Goal: Navigation & Orientation: Find specific page/section

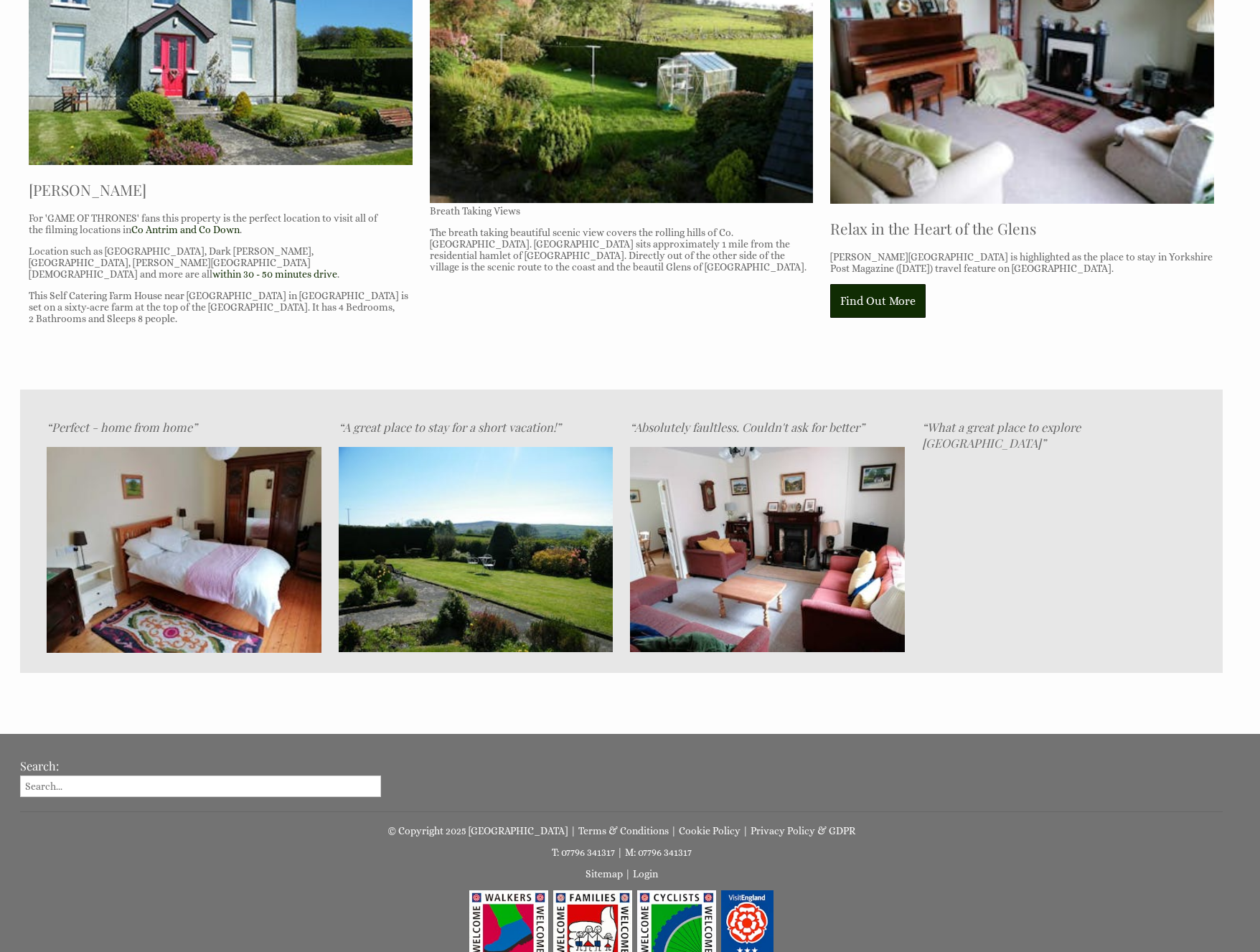
scroll to position [729, 0]
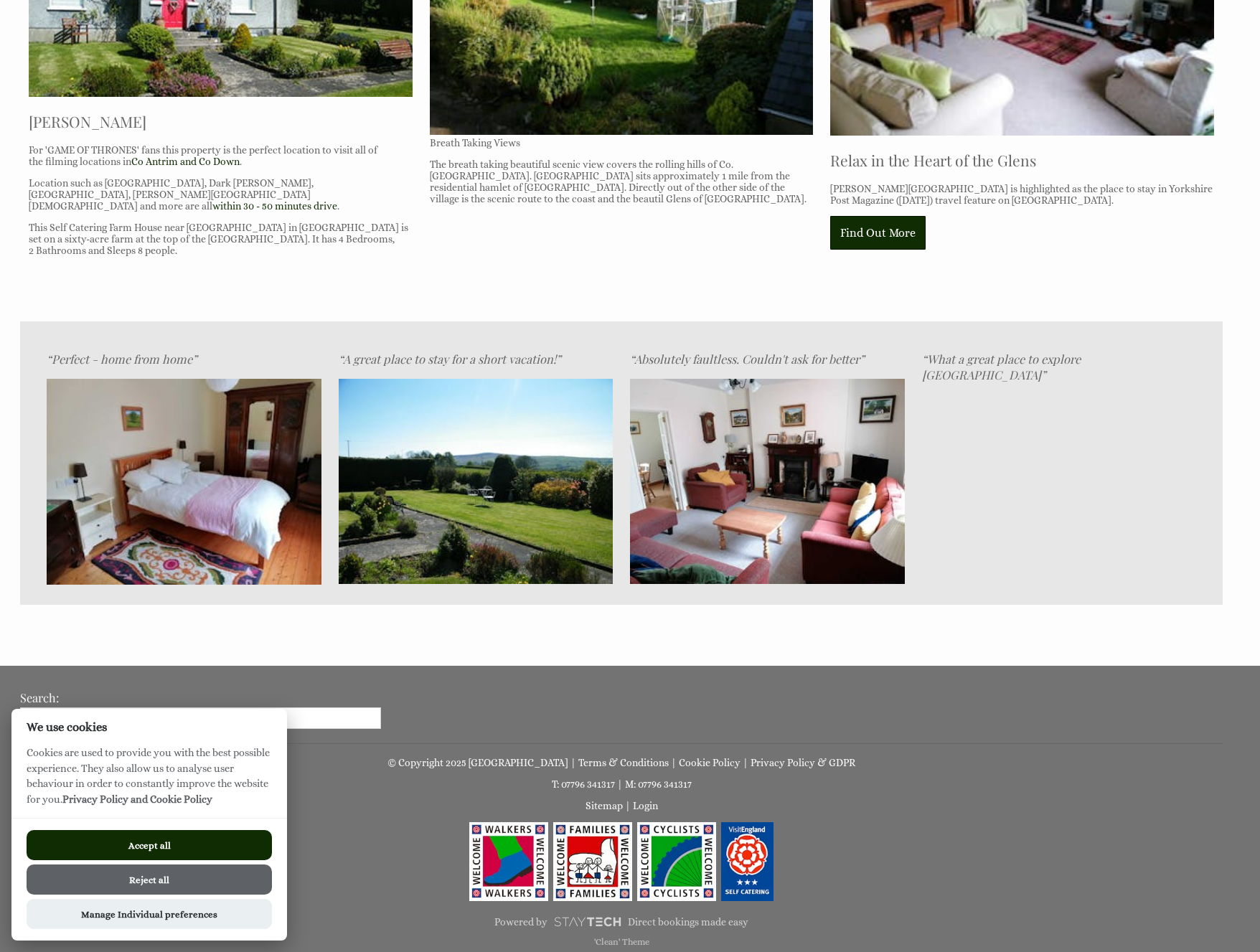
click at [140, 876] on button "Reject all" at bounding box center [149, 879] width 246 height 31
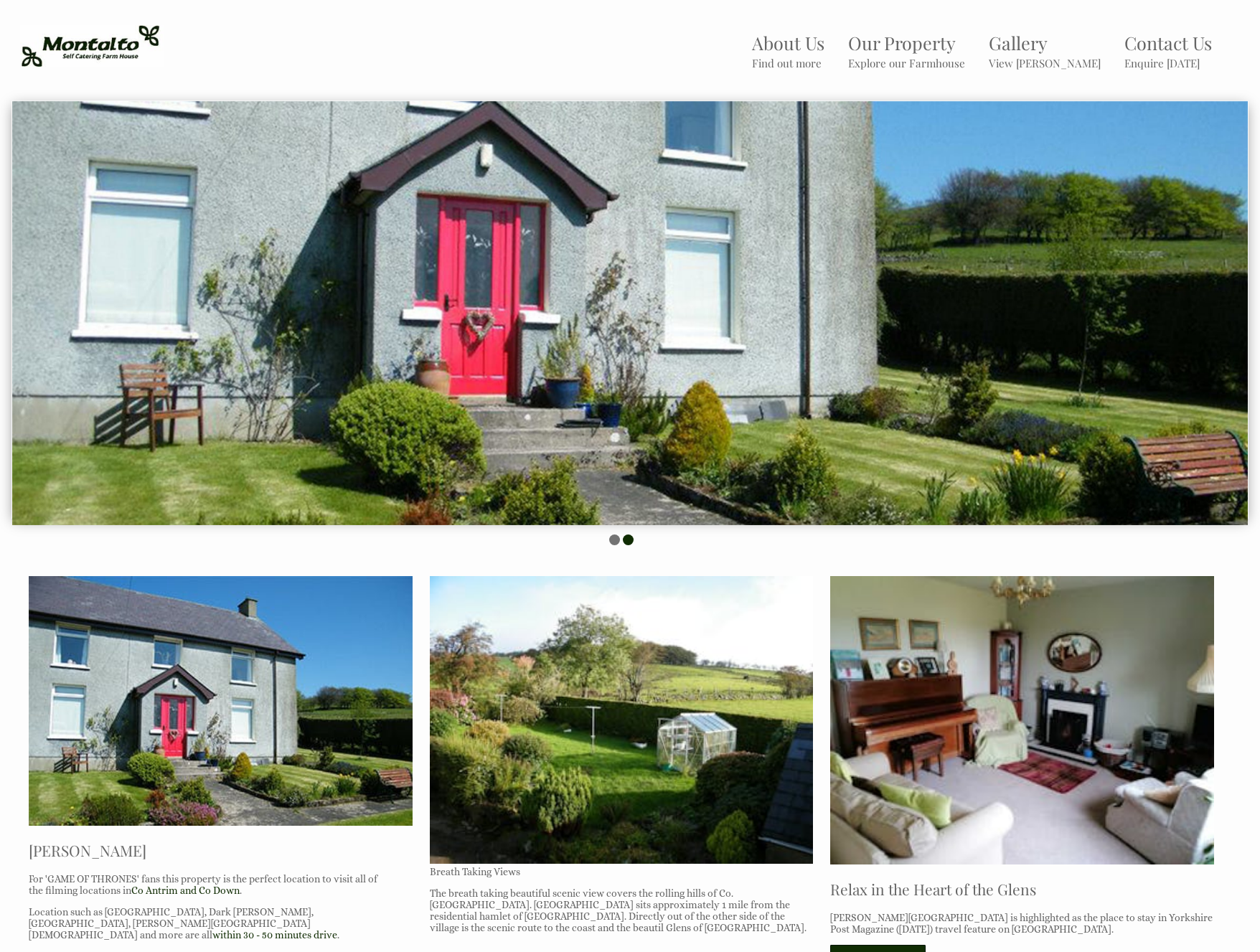
click at [614, 543] on li at bounding box center [614, 539] width 11 height 11
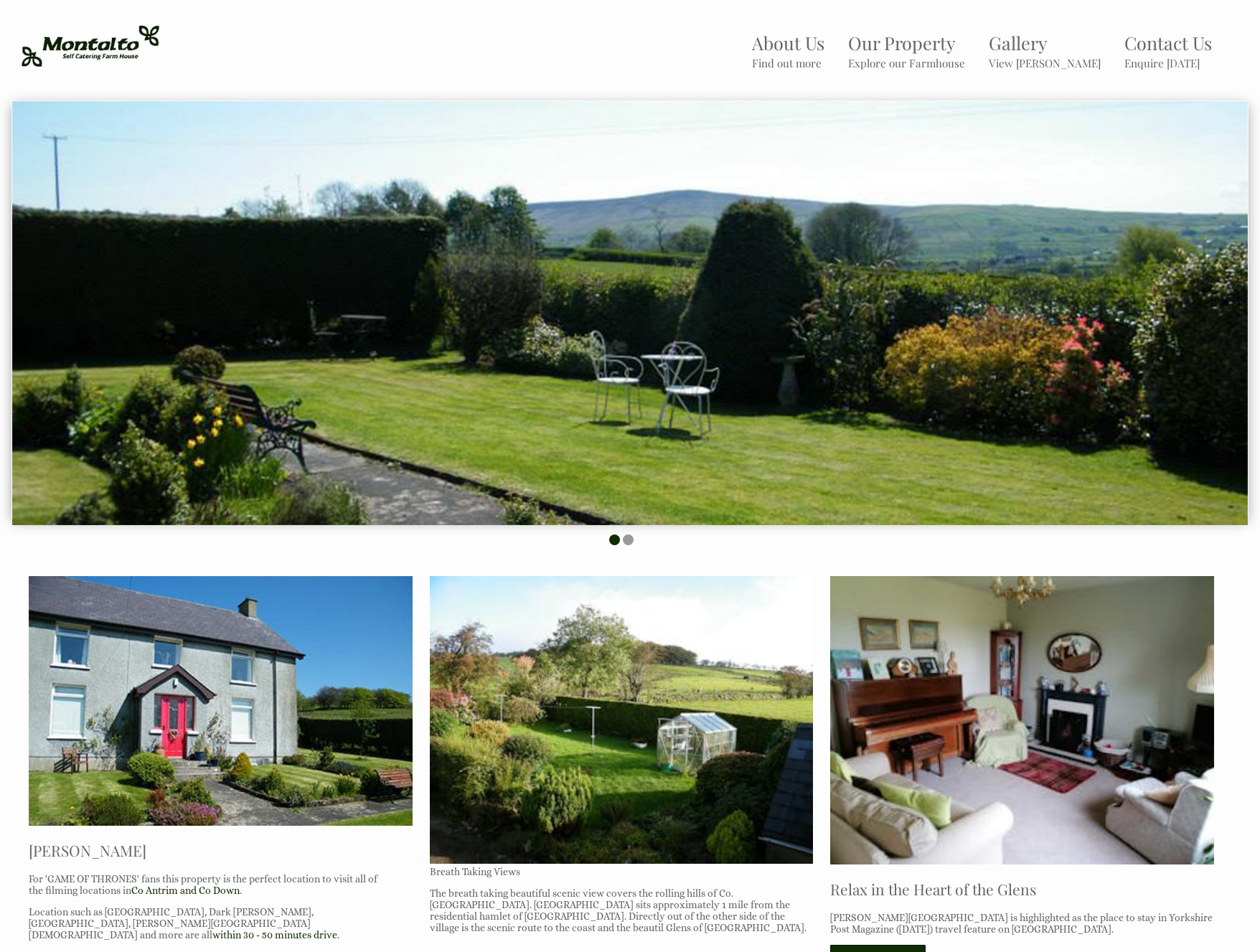
click at [637, 538] on ul at bounding box center [621, 540] width 1202 height 13
click at [628, 537] on li at bounding box center [628, 539] width 11 height 11
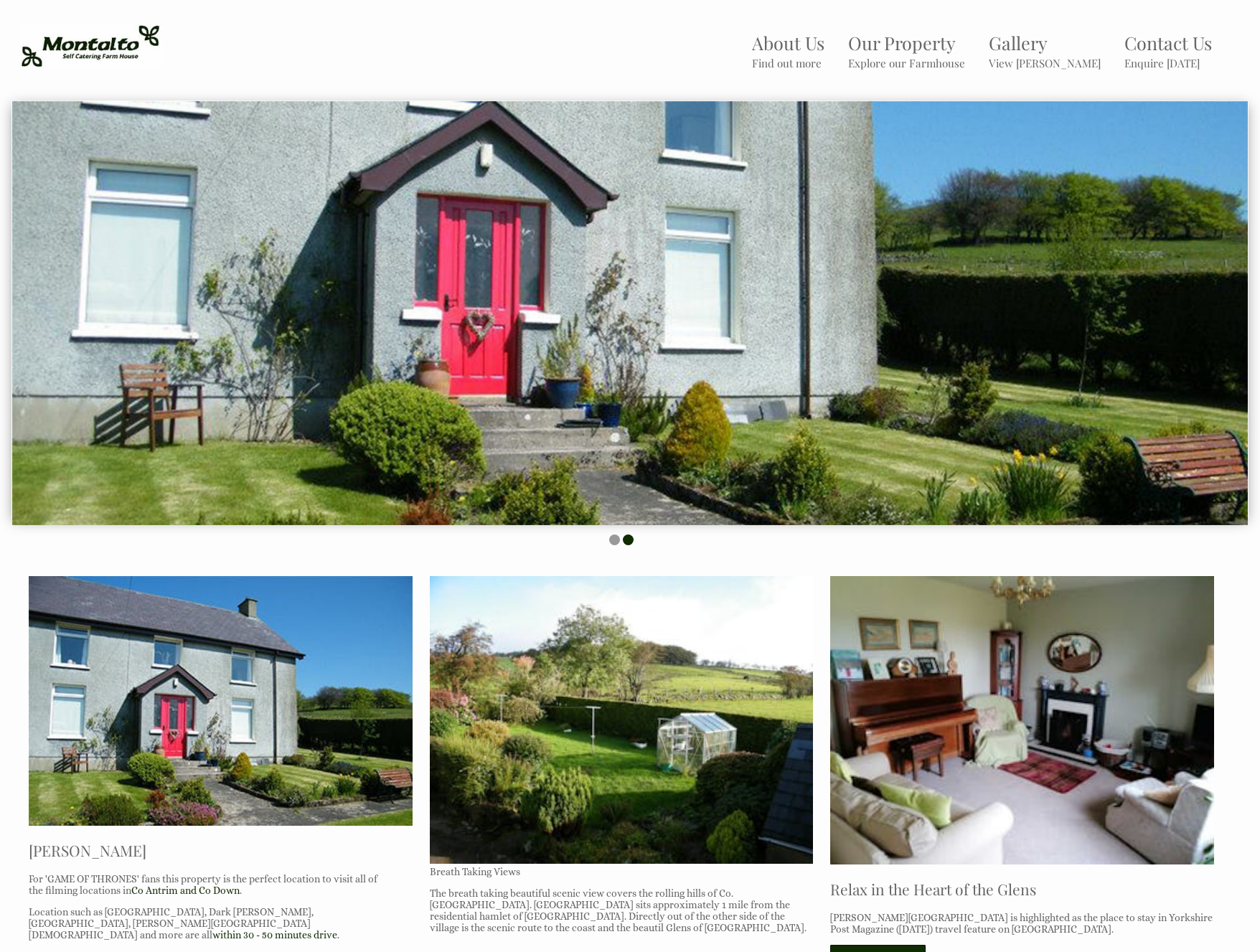
click at [635, 708] on img at bounding box center [621, 720] width 384 height 288
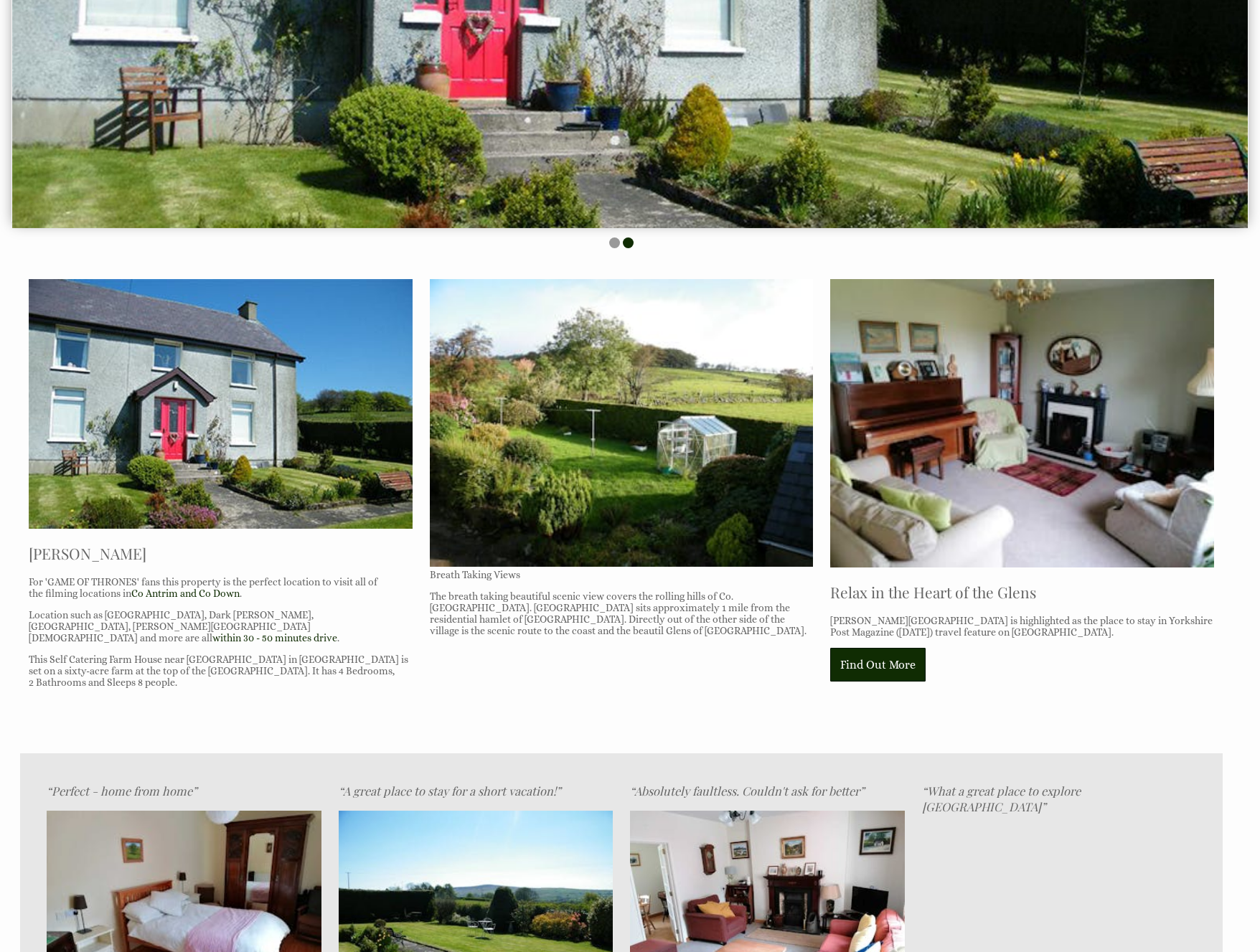
scroll to position [366, 0]
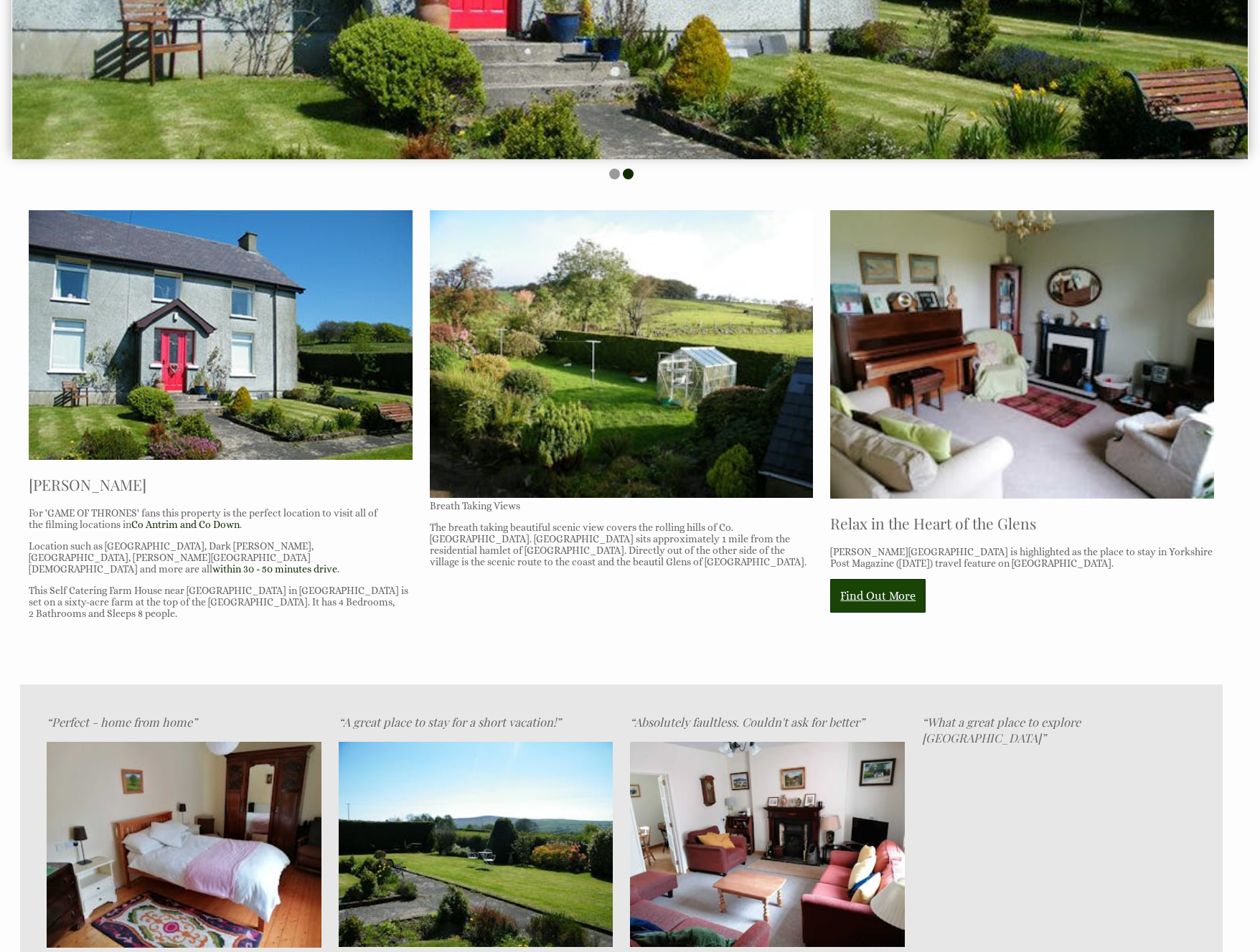
click at [868, 594] on link "Find Out More" at bounding box center [878, 595] width 95 height 33
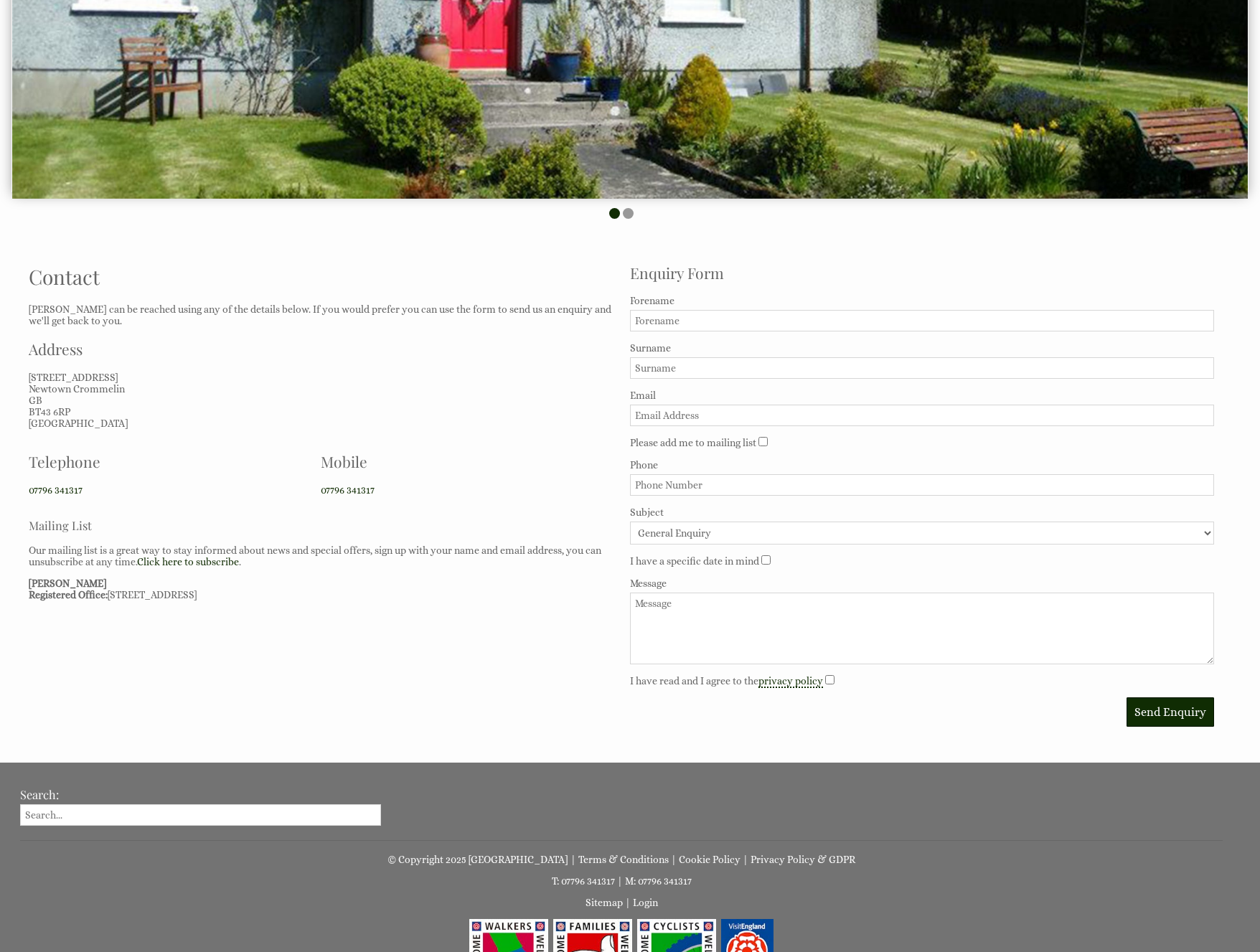
scroll to position [366, 0]
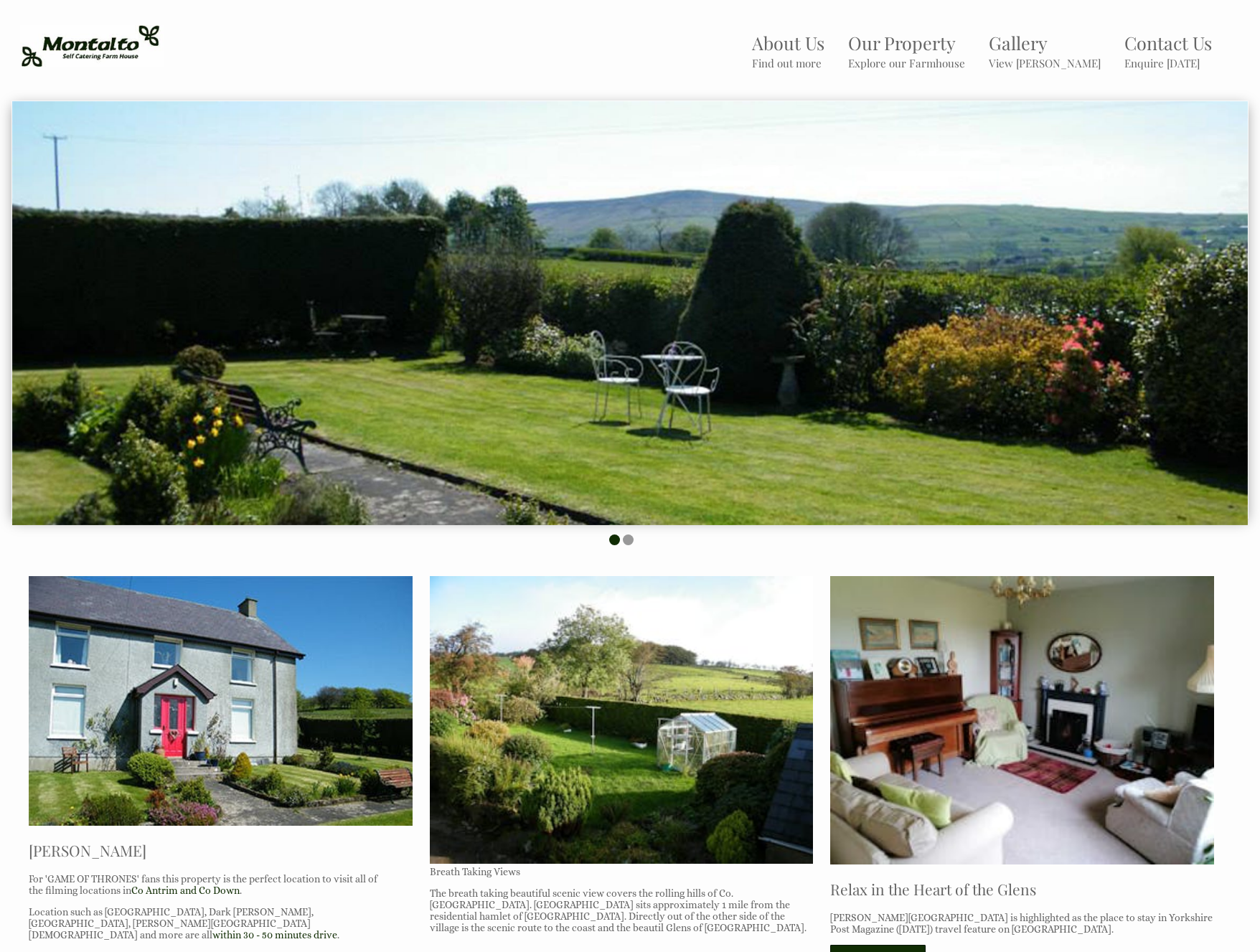
click at [490, 13] on header "About Us Find out more Our Property Explore our Farmhouse Gallery View [GEOGRAP…" at bounding box center [630, 47] width 1260 height 93
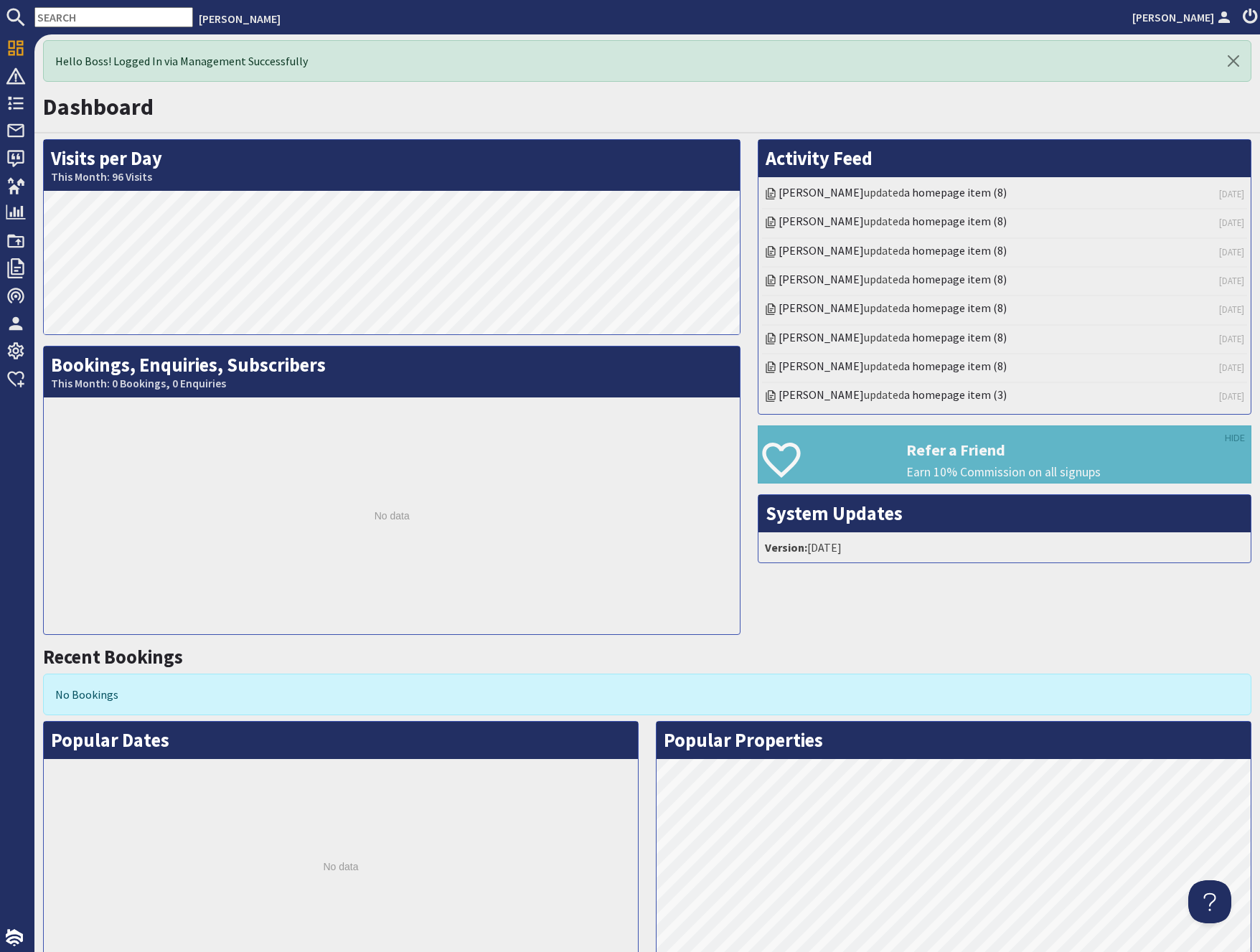
click at [400, 84] on div "Hello Boss! Logged In via Management Successfully Dashboard Visits per Day This…" at bounding box center [647, 493] width 1226 height 917
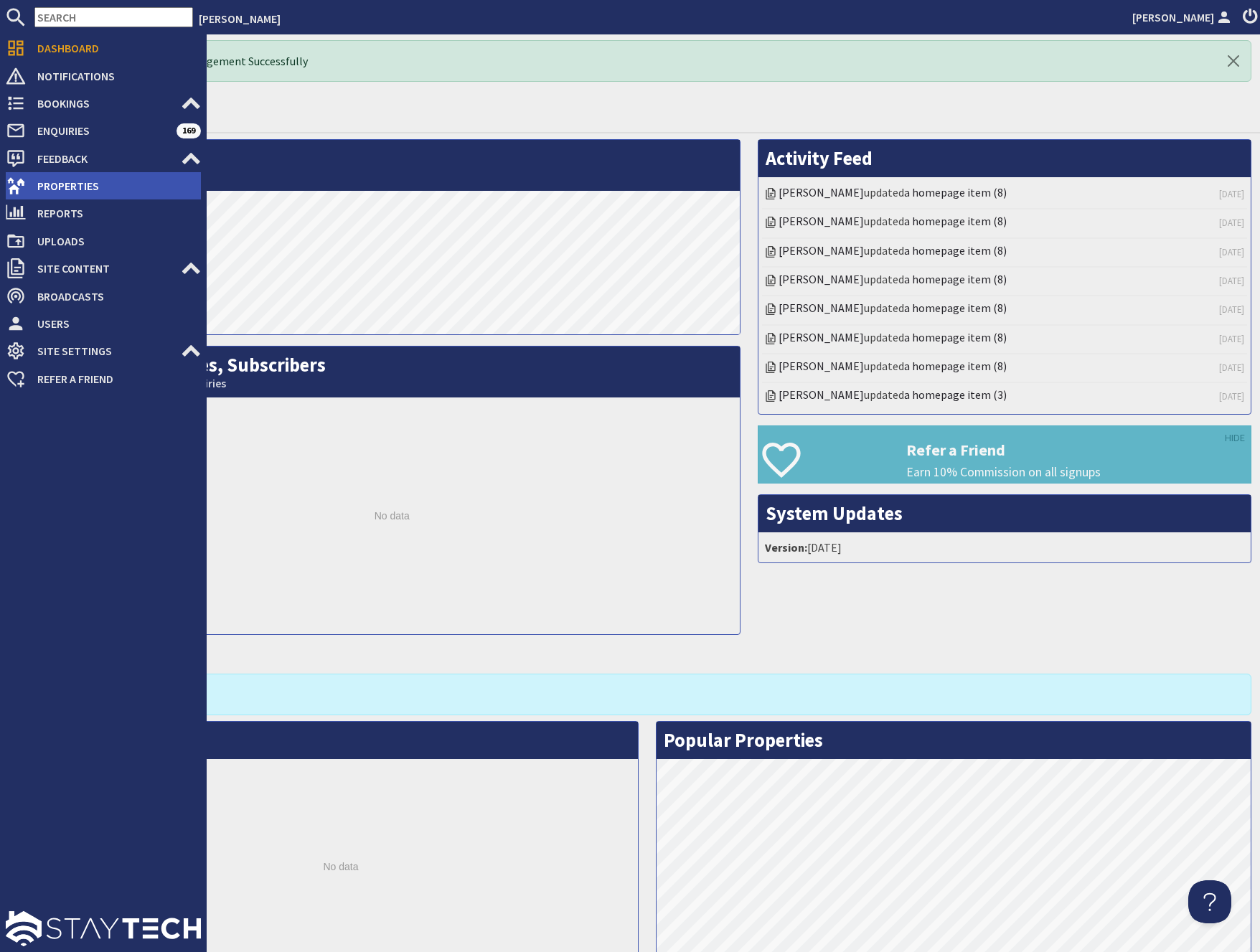
click at [88, 191] on span "Properties" at bounding box center [113, 186] width 175 height 23
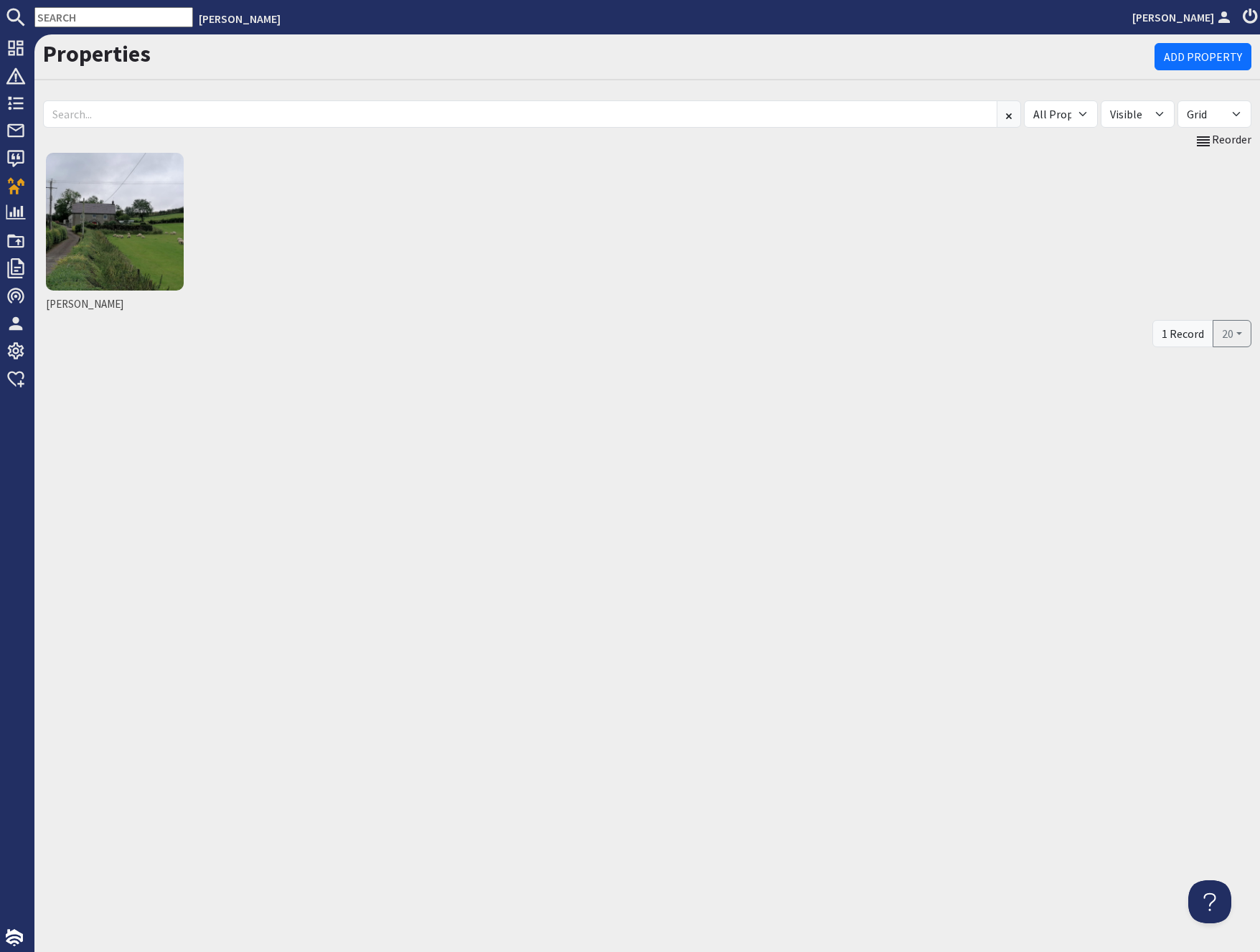
click at [303, 55] on h1 "Properties" at bounding box center [599, 54] width 1112 height 27
